Goal: Navigation & Orientation: Find specific page/section

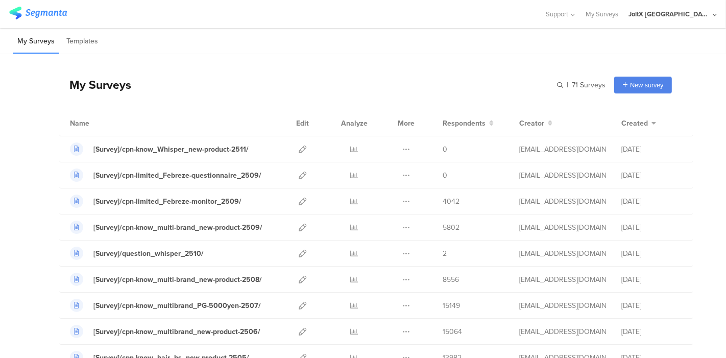
click at [519, 46] on div "My Surveys Templates" at bounding box center [363, 41] width 726 height 26
